Goal: Information Seeking & Learning: Learn about a topic

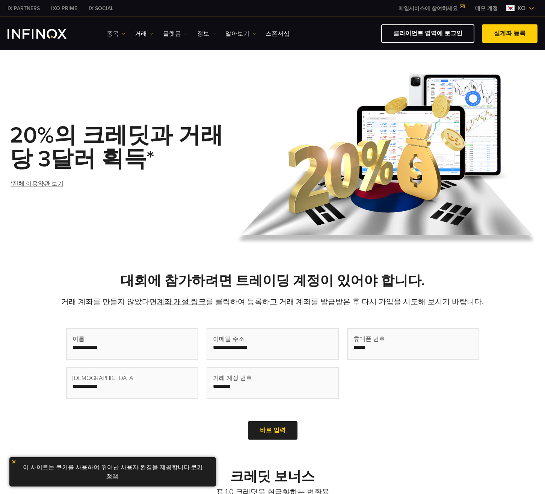
click at [122, 32] on img at bounding box center [124, 34] width 4 height 4
click at [124, 55] on link "종목" at bounding box center [127, 58] width 41 height 16
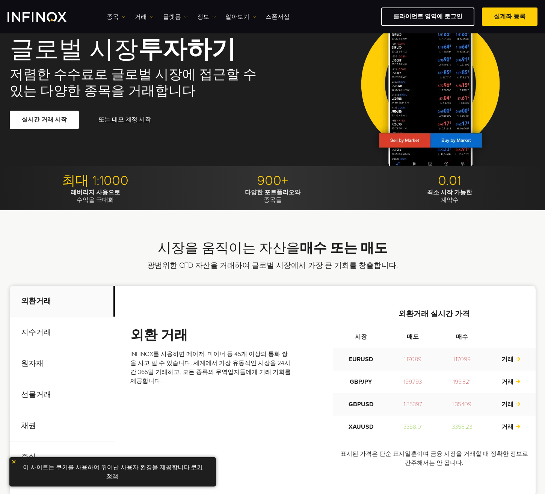
scroll to position [188, 0]
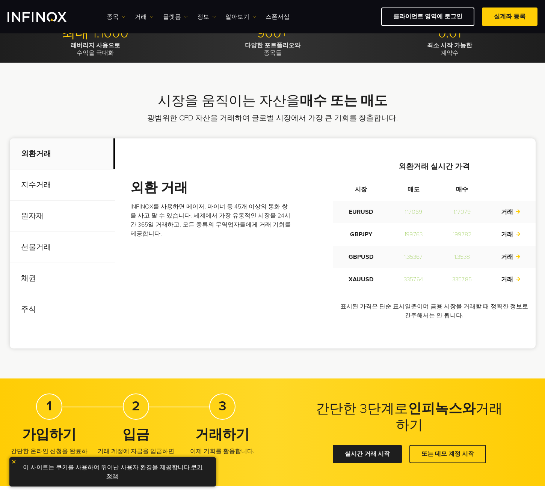
drag, startPoint x: 145, startPoint y: 216, endPoint x: 311, endPoint y: 184, distance: 169.4
click at [311, 184] on div "외환 거래 INFINOX를 사용하면 메이저, 마이너 등 45개 이상의 통화 쌍을 사고 팔 수 있습니다. 세계에서 가장 유동적인 시장을 24시간…" at bounding box center [332, 243] width 405 height 165
